Goal: Information Seeking & Learning: Learn about a topic

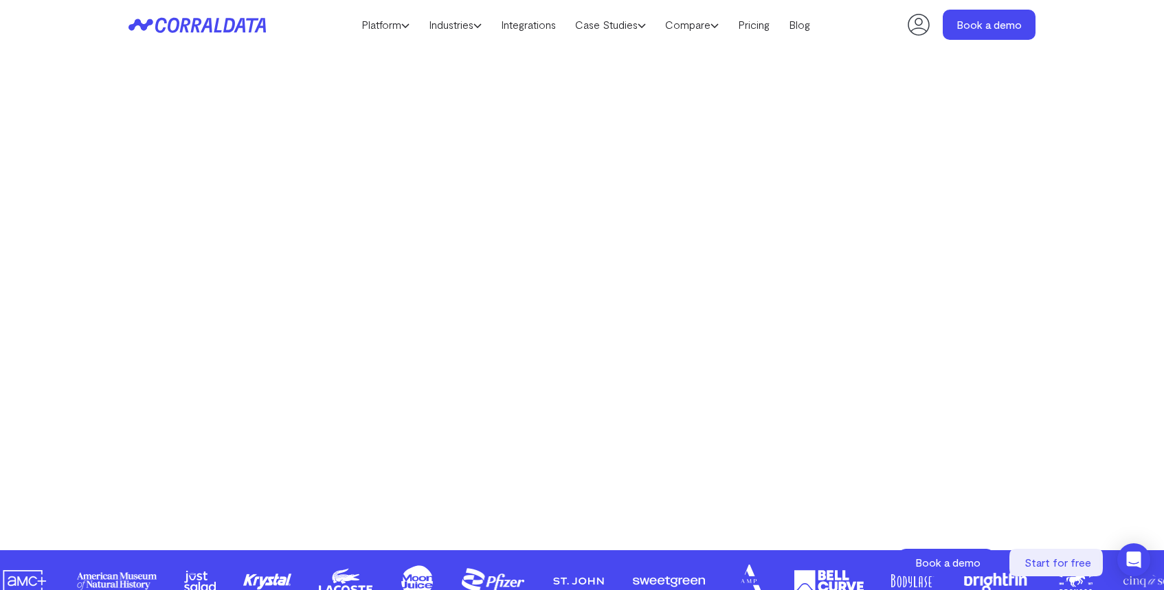
scroll to position [266, 0]
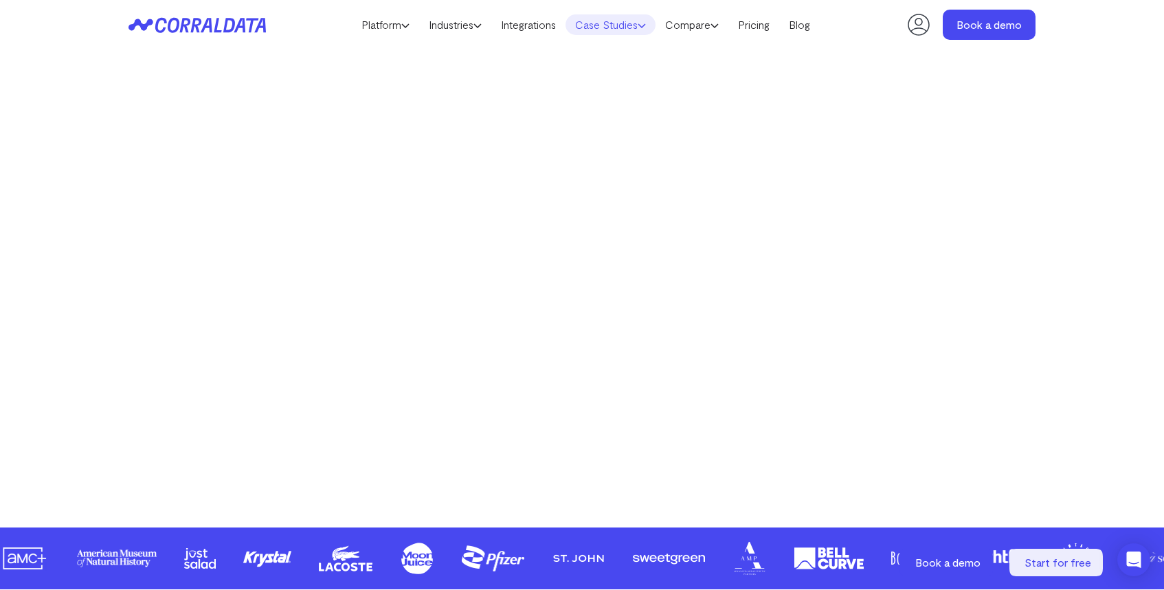
click at [602, 24] on link "Case Studies" at bounding box center [611, 24] width 90 height 21
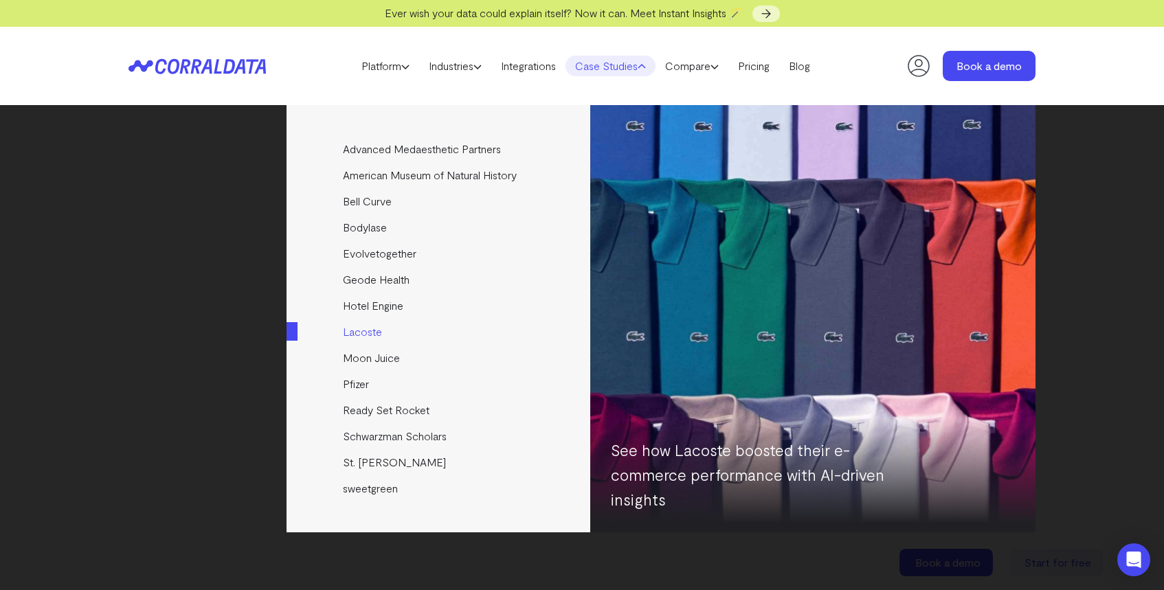
click at [381, 337] on link "Lacoste" at bounding box center [440, 332] width 306 height 26
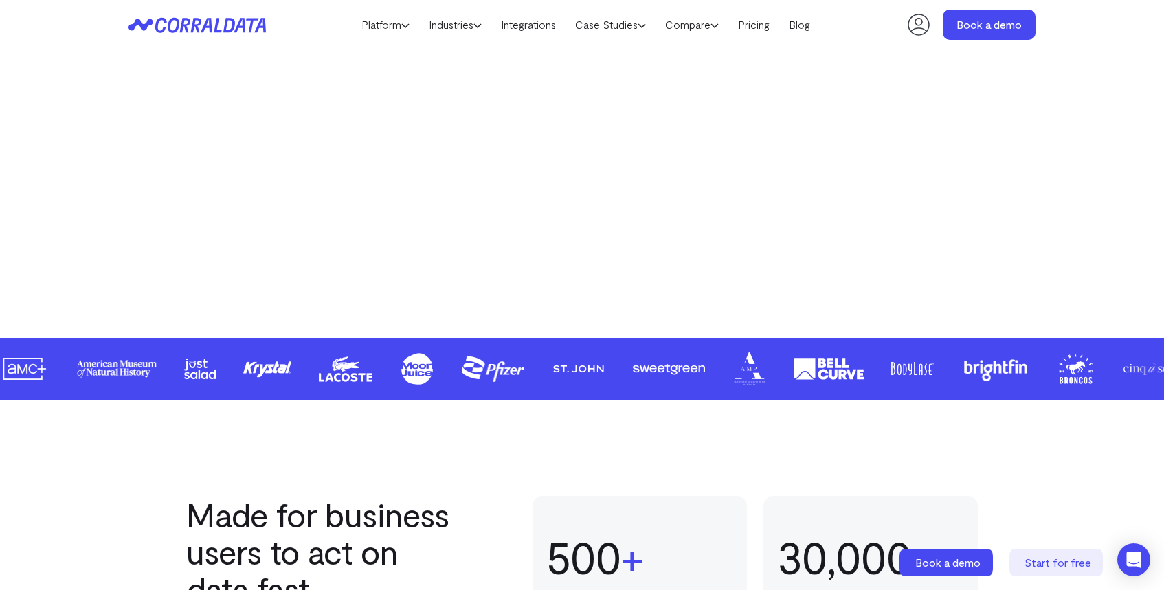
scroll to position [449, 0]
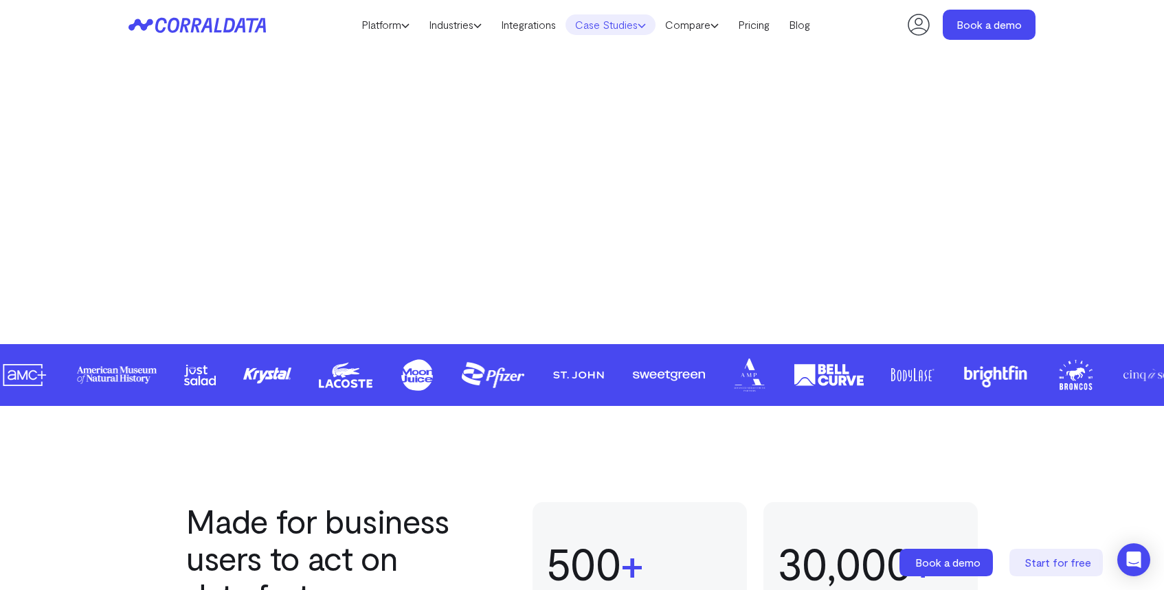
click at [610, 21] on link "Case Studies" at bounding box center [611, 24] width 90 height 21
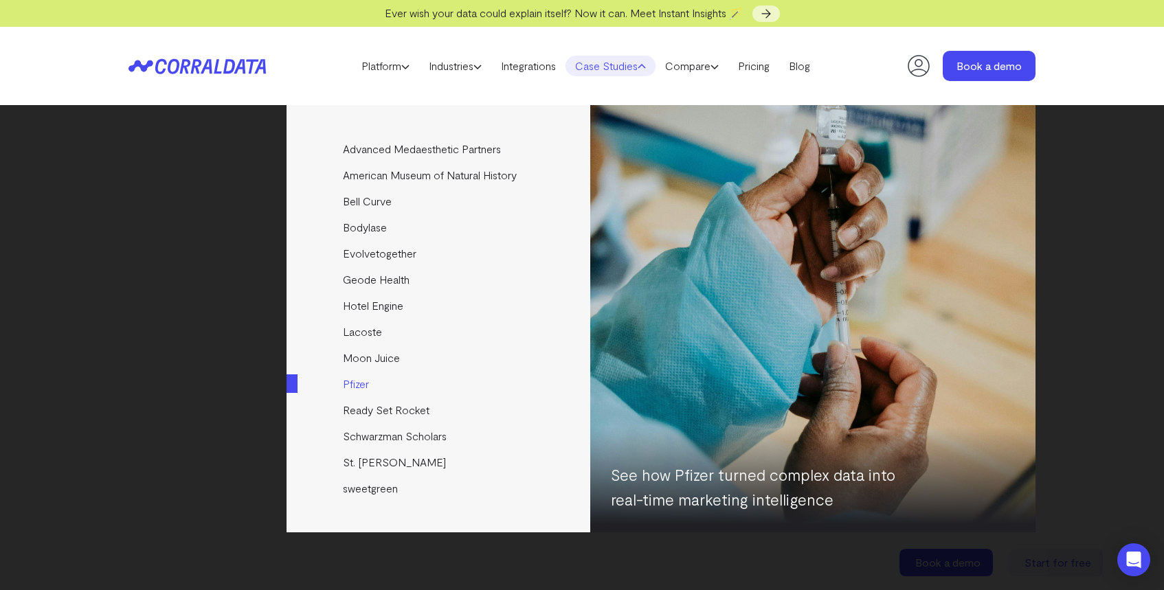
click at [352, 384] on link "Pfizer" at bounding box center [440, 384] width 306 height 26
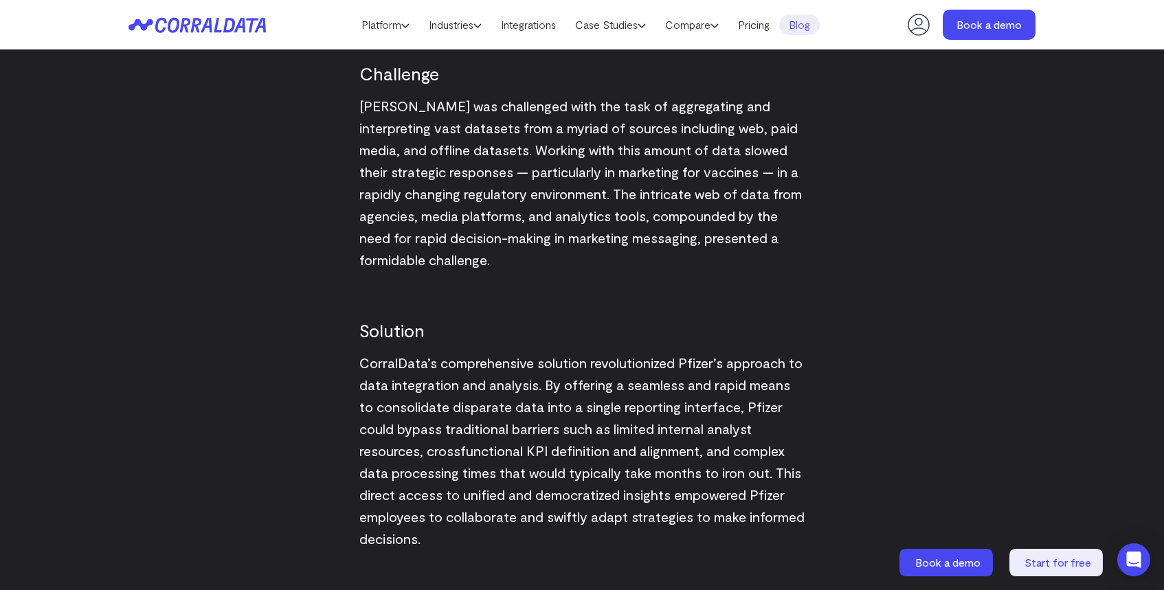
scroll to position [1389, 0]
